Goal: Browse casually

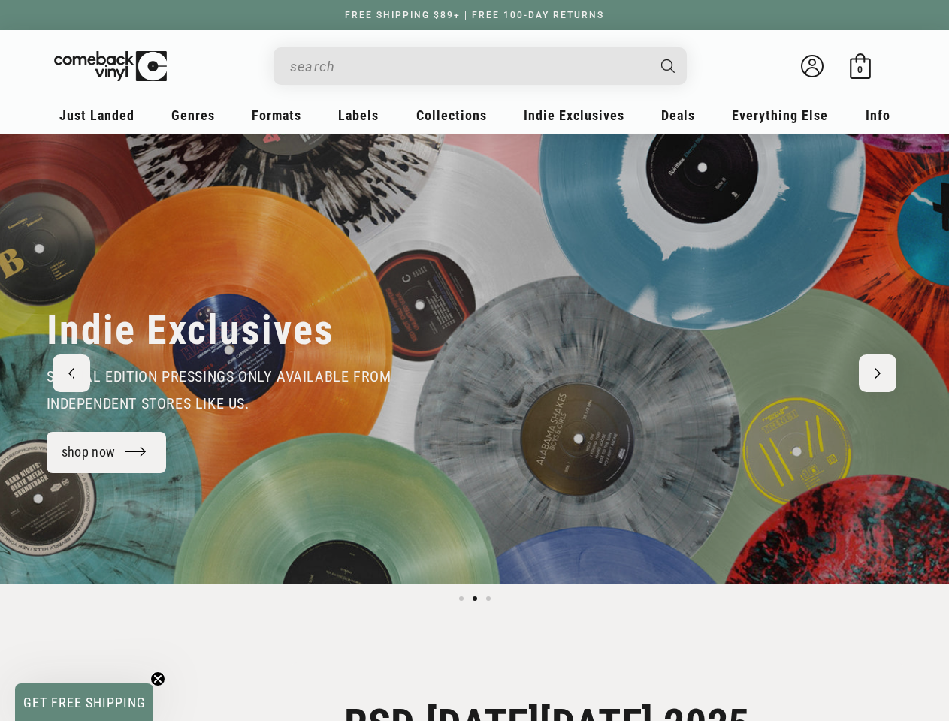
scroll to position [0, 1851]
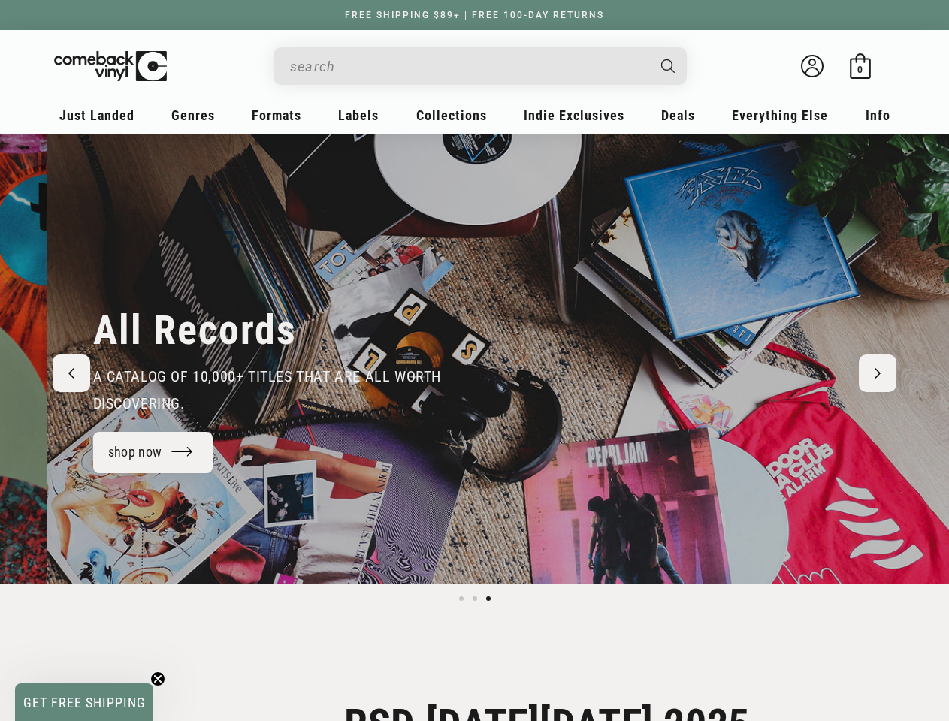
click at [468, 66] on input "When autocomplete results are available use up and down arrows to review and en…" at bounding box center [468, 66] width 356 height 31
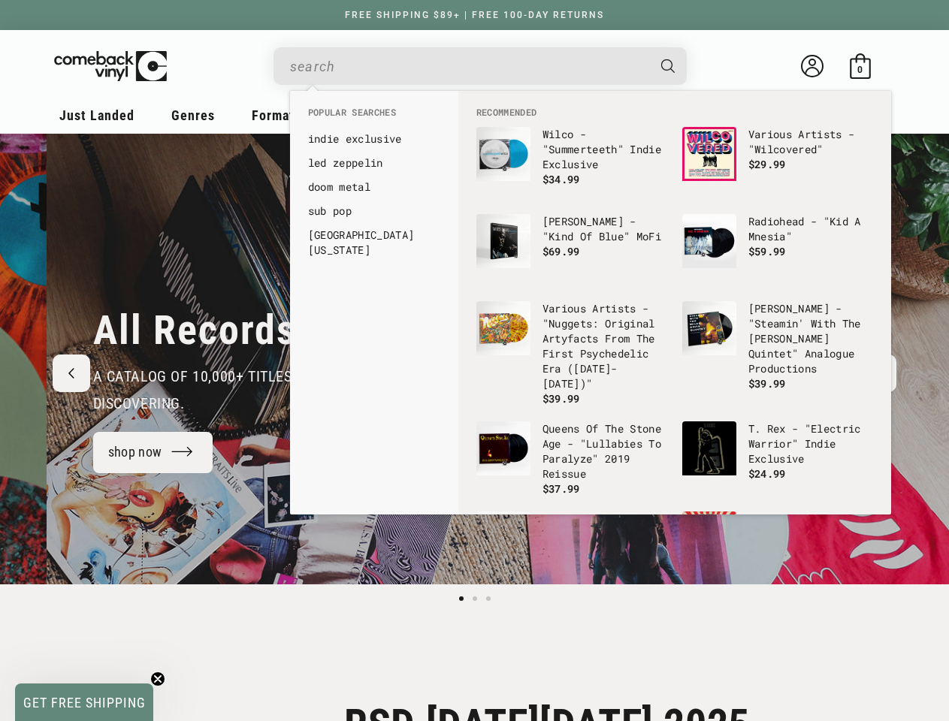
click at [461, 599] on span "Load slide 1 of 3" at bounding box center [461, 599] width 5 height 5
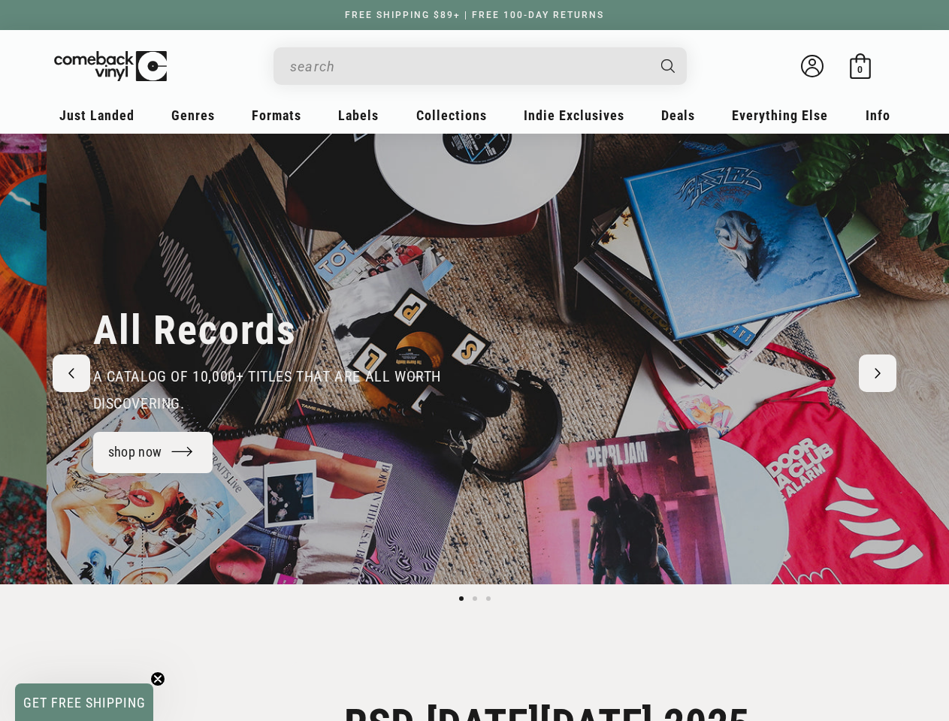
scroll to position [0, 0]
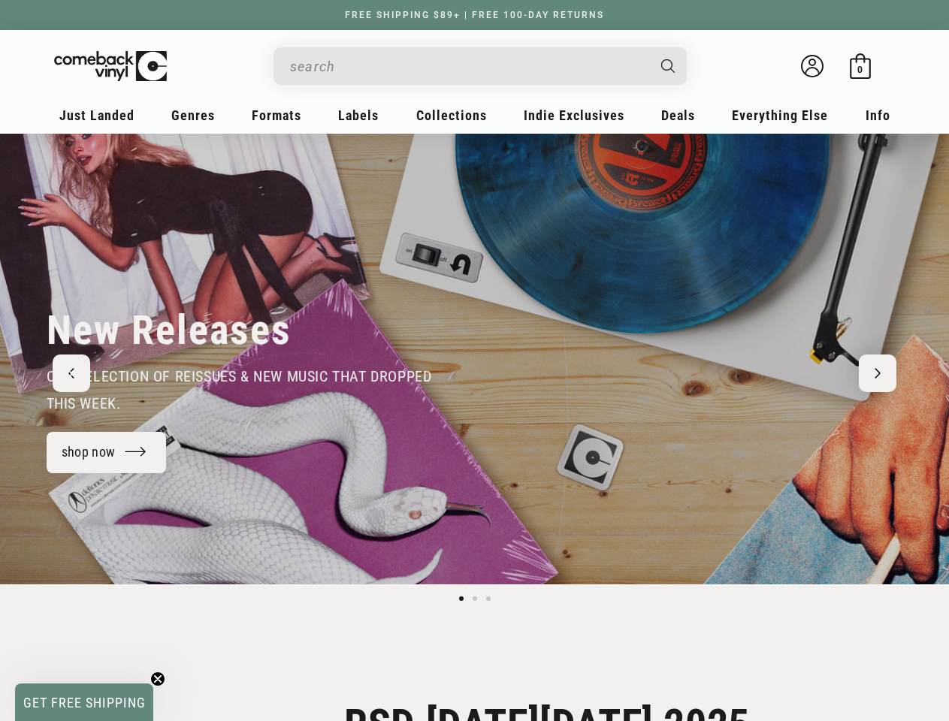
click at [475, 599] on span "Load slide 2 of 3" at bounding box center [475, 599] width 5 height 5
click at [488, 599] on span "Load slide 3 of 3" at bounding box center [488, 599] width 5 height 5
click at [23, 359] on div "New Releases our selection of reissues & new music that dropped this week. shop…" at bounding box center [475, 359] width 932 height 451
